Goal: Navigation & Orientation: Find specific page/section

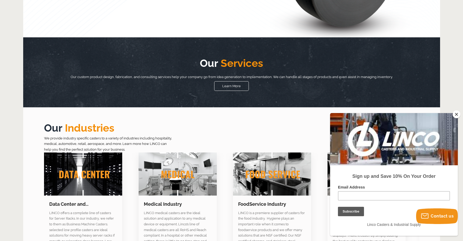
scroll to position [210, 0]
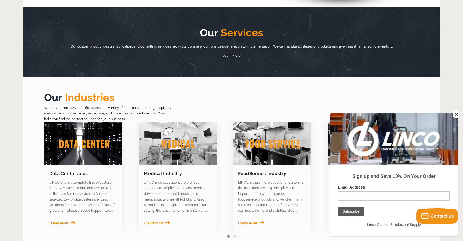
click at [99, 131] on link at bounding box center [83, 143] width 78 height 43
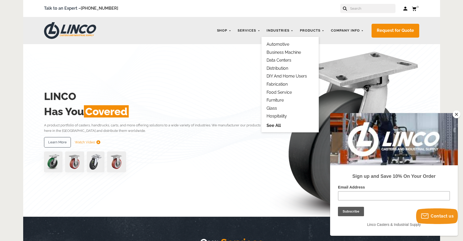
click at [280, 60] on link "Data Centers" at bounding box center [279, 60] width 25 height 5
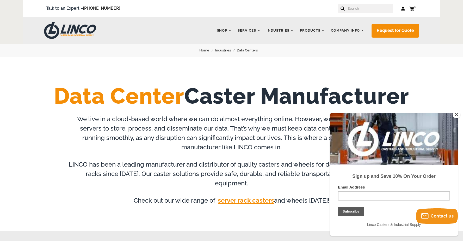
click at [456, 113] on button "Close" at bounding box center [457, 114] width 8 height 8
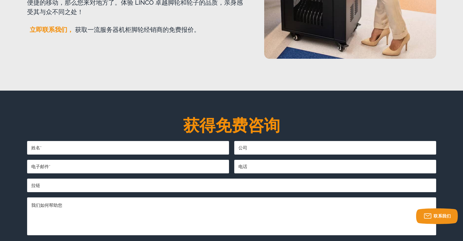
scroll to position [860, 0]
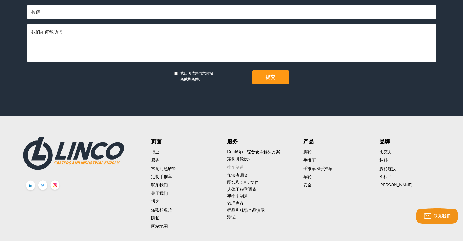
click at [237, 168] on font "推车制造" at bounding box center [235, 167] width 17 height 5
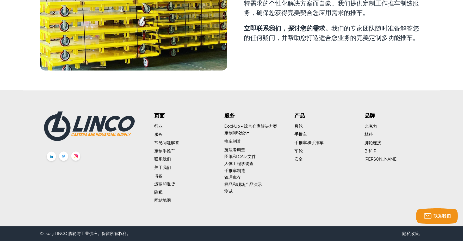
scroll to position [490, 0]
click at [162, 151] on font "定制手推车" at bounding box center [164, 150] width 21 height 5
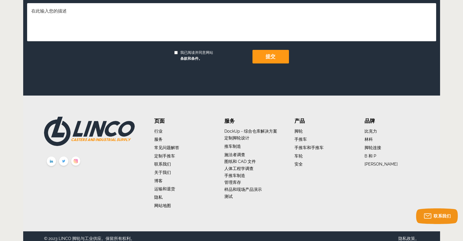
scroll to position [435, 0]
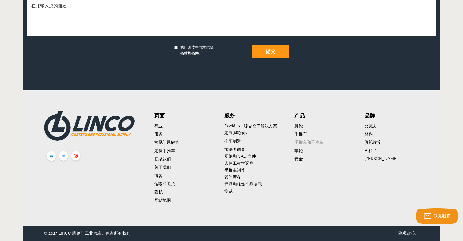
click at [304, 140] on font "手推车和手推车" at bounding box center [309, 142] width 29 height 5
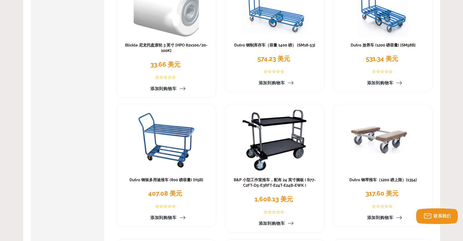
scroll to position [17, 0]
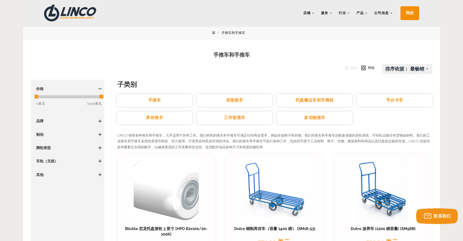
click at [367, 99] on link "平台卡车" at bounding box center [394, 100] width 75 height 12
